Goal: Task Accomplishment & Management: Complete application form

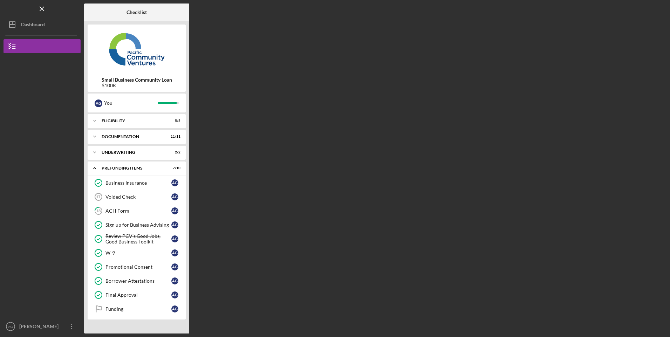
click at [125, 194] on div "Voided Check" at bounding box center [138, 197] width 66 height 6
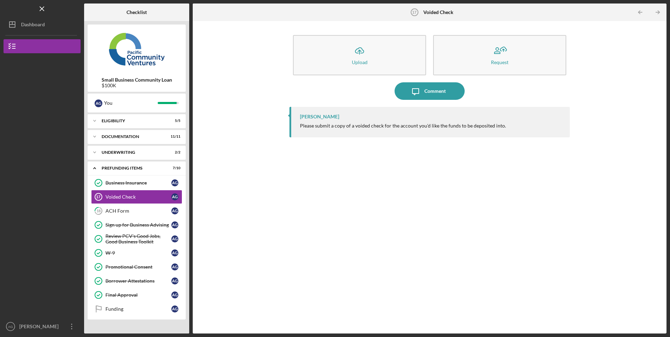
click at [347, 58] on button "Icon/Upload Upload" at bounding box center [359, 55] width 133 height 40
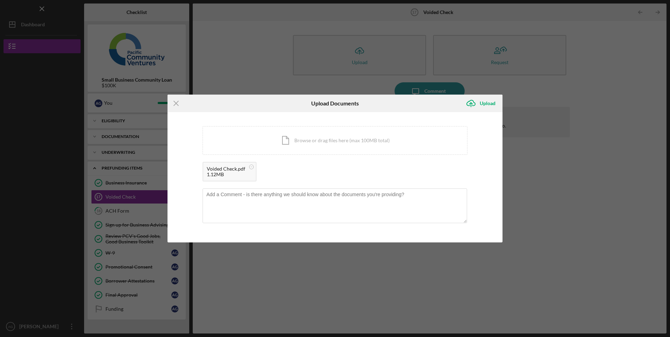
click at [486, 103] on div "Upload" at bounding box center [488, 103] width 16 height 14
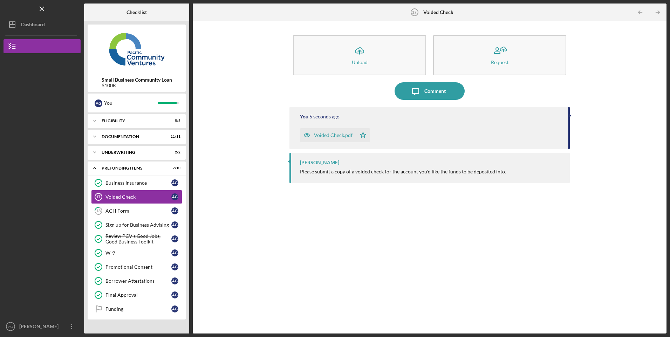
click at [129, 212] on div "ACH Form" at bounding box center [138, 211] width 66 height 6
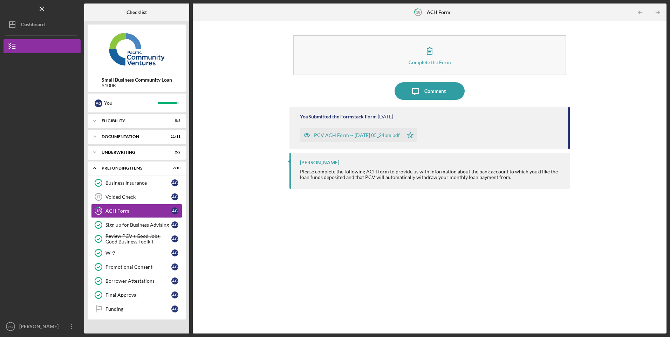
click at [110, 295] on div "Final Approval" at bounding box center [138, 295] width 66 height 6
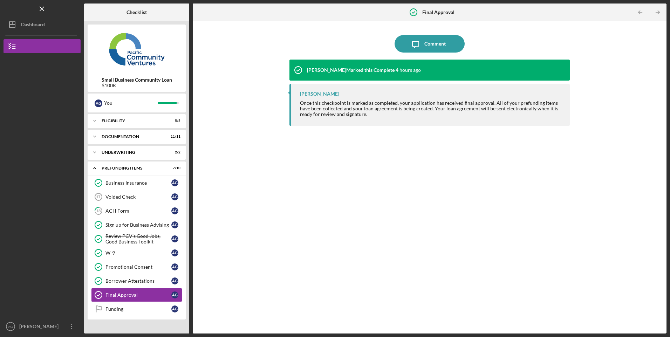
click at [36, 326] on div "[PERSON_NAME]" at bounding box center [41, 328] width 46 height 16
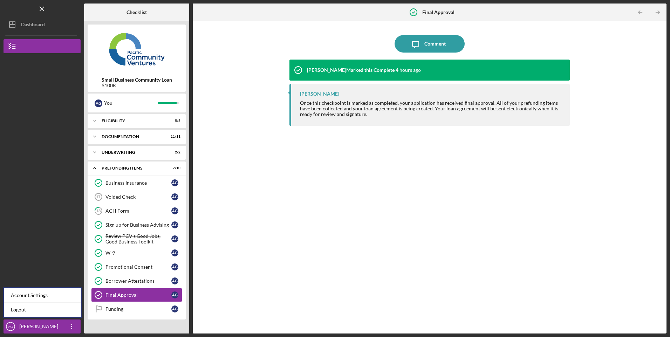
click at [20, 311] on link "Logout" at bounding box center [42, 310] width 77 height 14
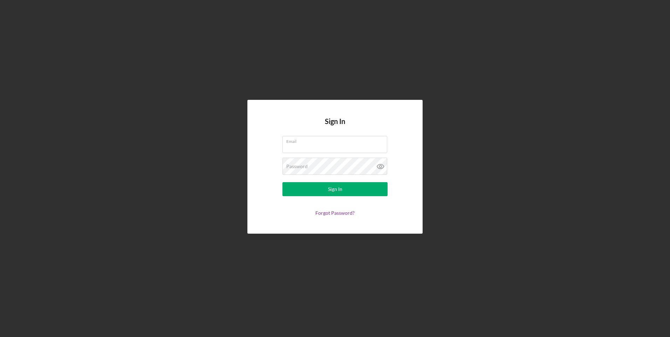
type input "[EMAIL_ADDRESS][DOMAIN_NAME]"
